Goal: Task Accomplishment & Management: Use online tool/utility

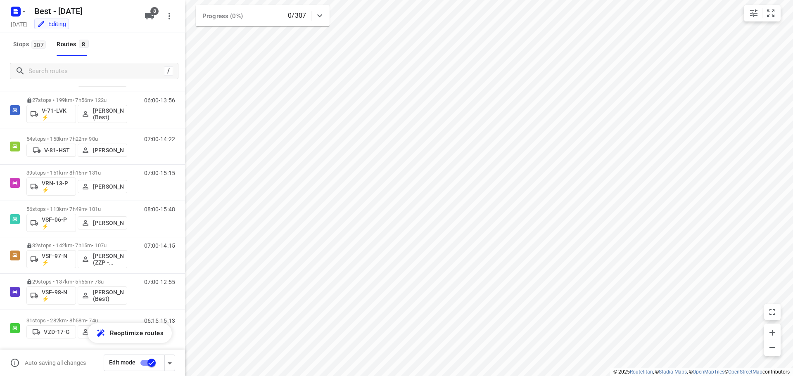
scroll to position [54, 0]
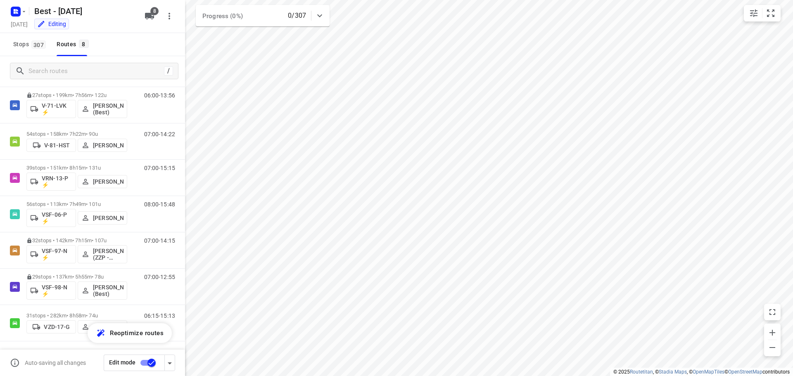
click at [167, 365] on icon "button" at bounding box center [170, 364] width 10 height 10
click at [69, 79] on div "/" at bounding box center [94, 71] width 169 height 17
click at [70, 74] on input "Search routes" at bounding box center [103, 71] width 149 height 13
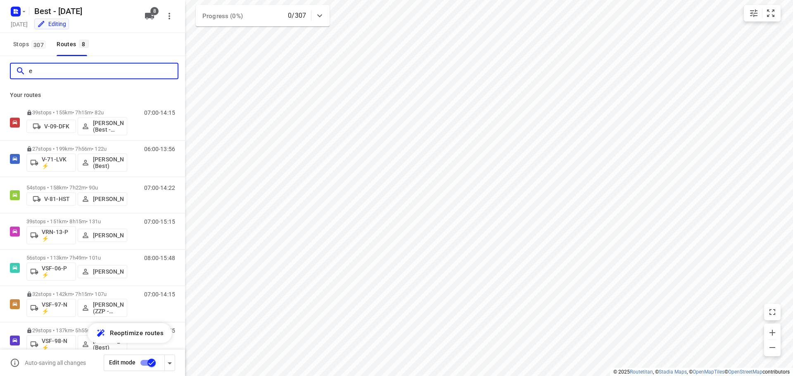
scroll to position [0, 0]
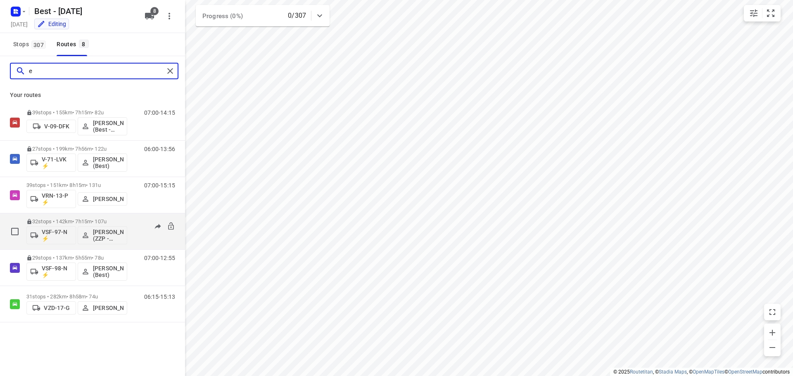
type input "e"
click at [79, 215] on div "32 stops • 142km • 7h15m • 107u VSF-97-N ⚡ [PERSON_NAME] (ZZP - Best)" at bounding box center [76, 231] width 101 height 34
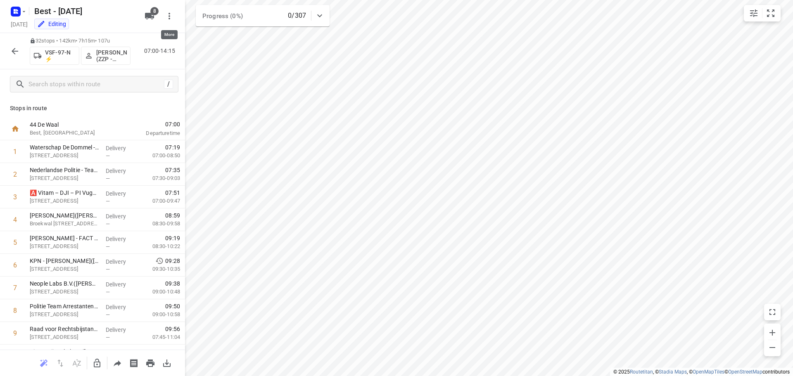
click at [168, 19] on icon "button" at bounding box center [169, 16] width 10 height 10
click at [106, 8] on div at bounding box center [396, 188] width 793 height 376
click at [20, 14] on rect "button" at bounding box center [16, 12] width 10 height 10
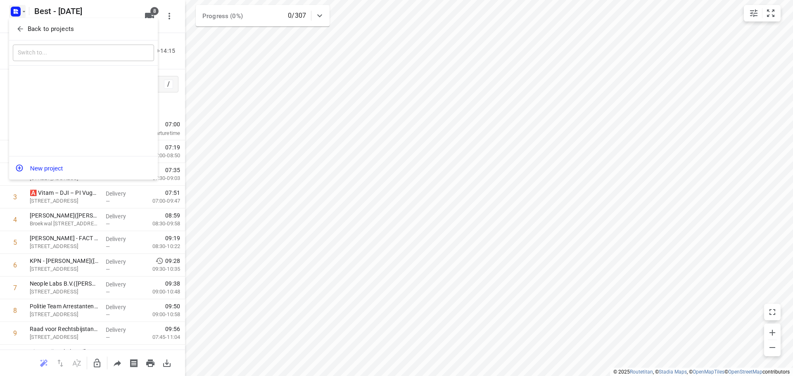
click at [32, 39] on div "Back to projects ​ New project" at bounding box center [83, 99] width 149 height 162
click at [33, 34] on button "Back to projects" at bounding box center [83, 29] width 141 height 14
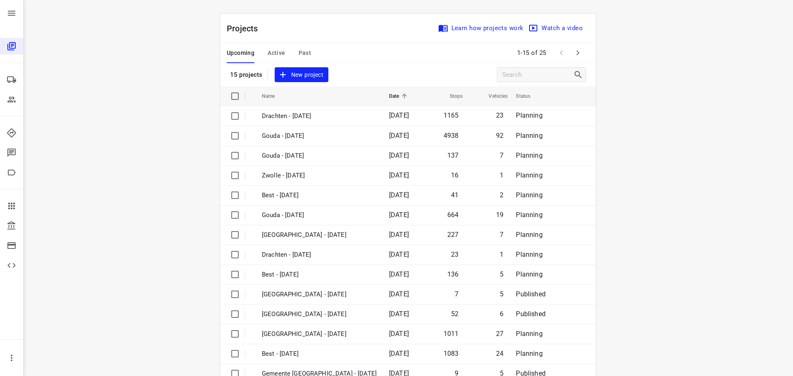
click at [274, 48] on span "Active" at bounding box center [276, 53] width 17 height 10
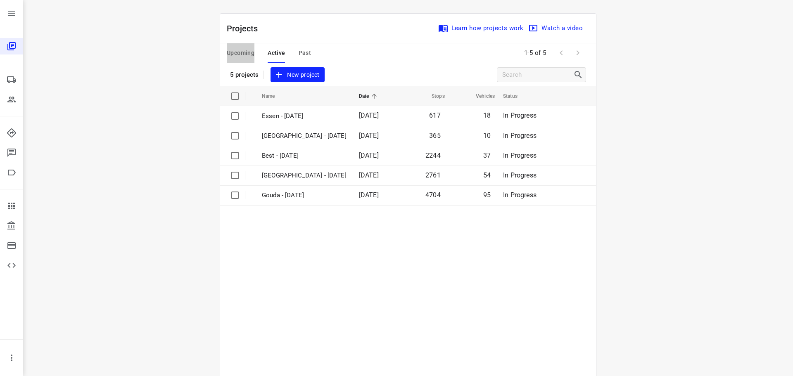
click at [230, 52] on span "Upcoming" at bounding box center [241, 53] width 28 height 10
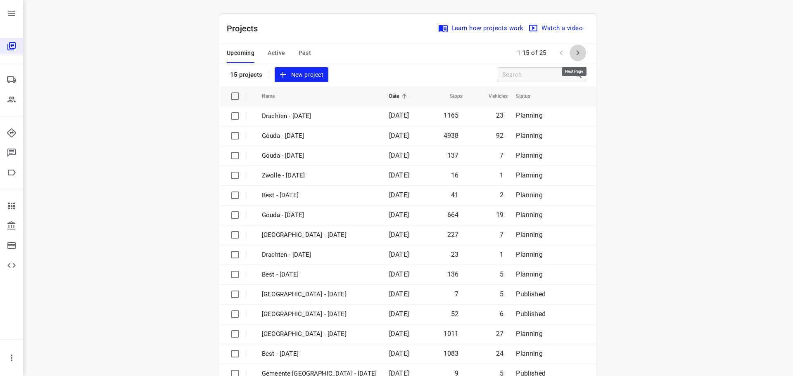
click at [573, 50] on icon "button" at bounding box center [578, 53] width 10 height 10
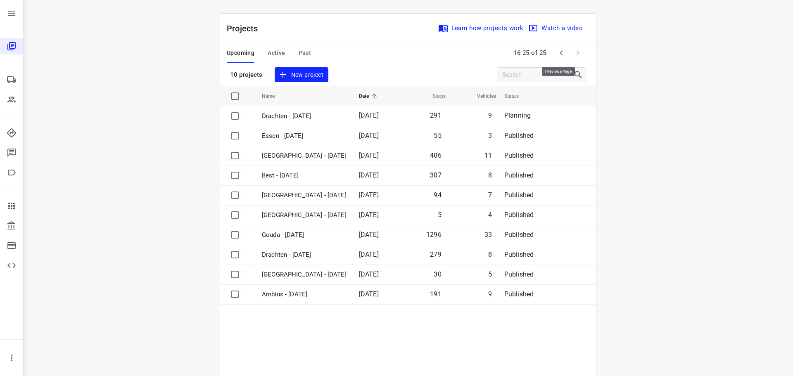
click at [553, 55] on button "button" at bounding box center [561, 53] width 17 height 17
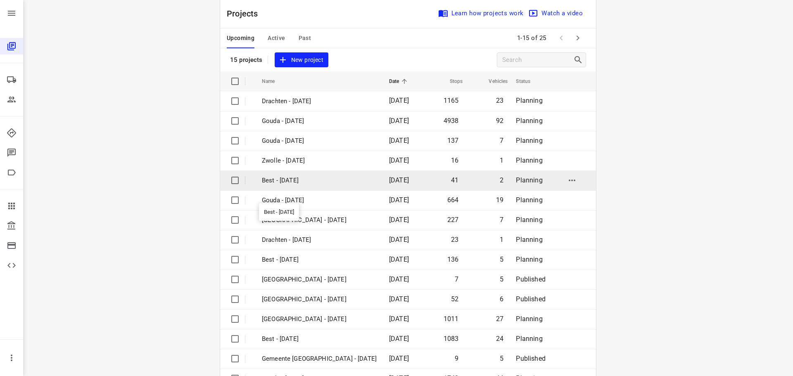
scroll to position [41, 0]
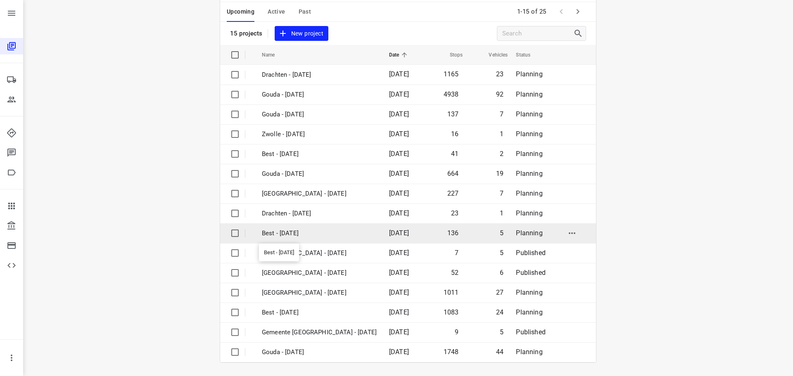
click at [295, 229] on p "Best - [DATE]" at bounding box center [319, 234] width 115 height 10
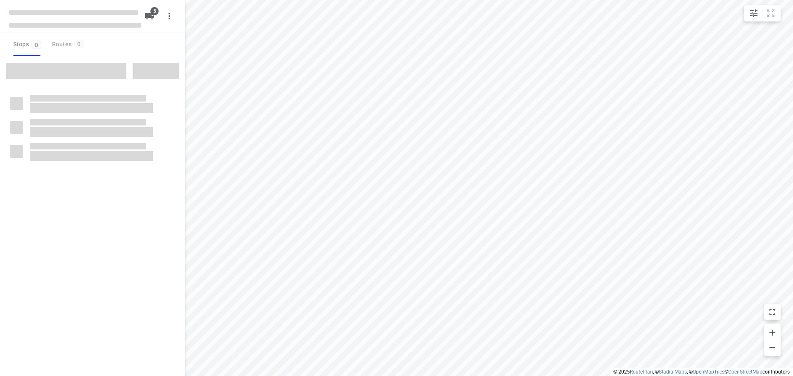
type input "distance"
checkbox input "true"
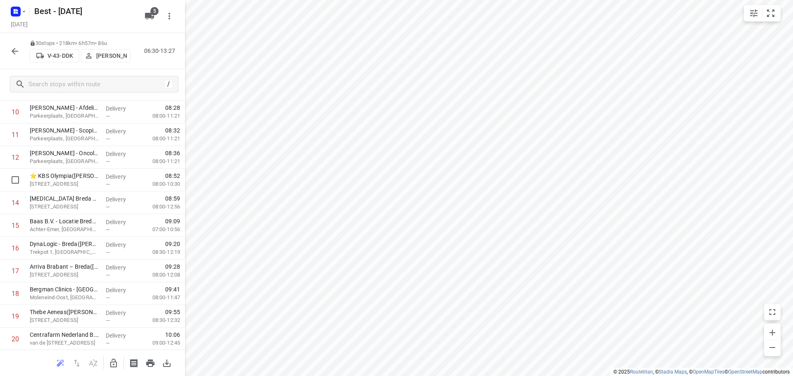
scroll to position [248, 0]
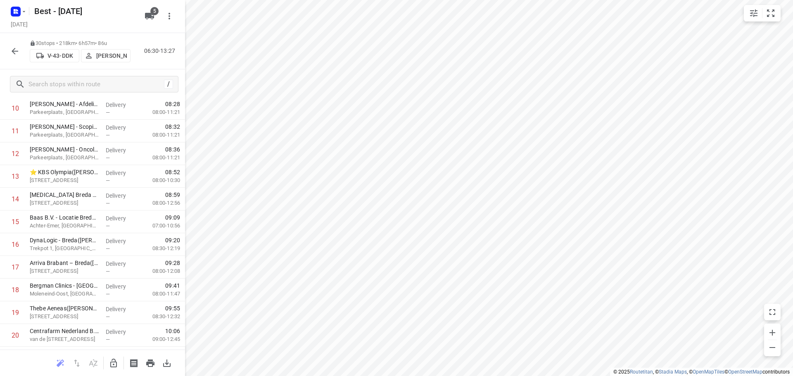
click at [8, 44] on div at bounding box center [15, 51] width 17 height 17
click at [14, 55] on icon "button" at bounding box center [15, 51] width 10 height 10
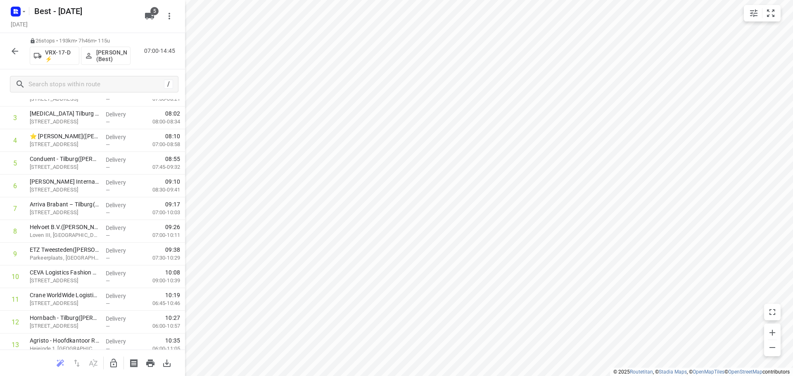
scroll to position [0, 0]
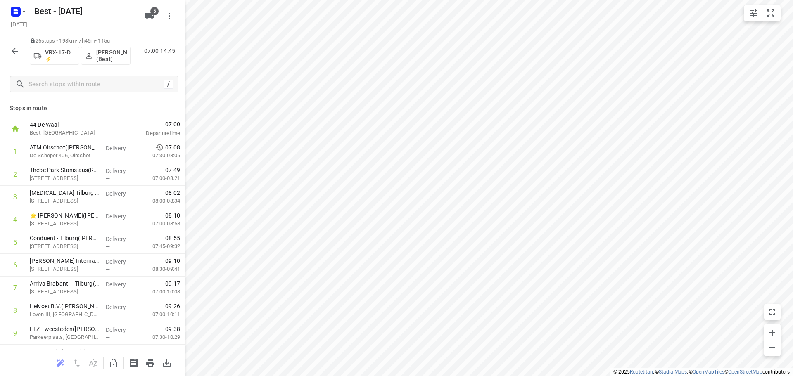
click at [10, 51] on icon "button" at bounding box center [15, 51] width 10 height 10
